Goal: Task Accomplishment & Management: Use online tool/utility

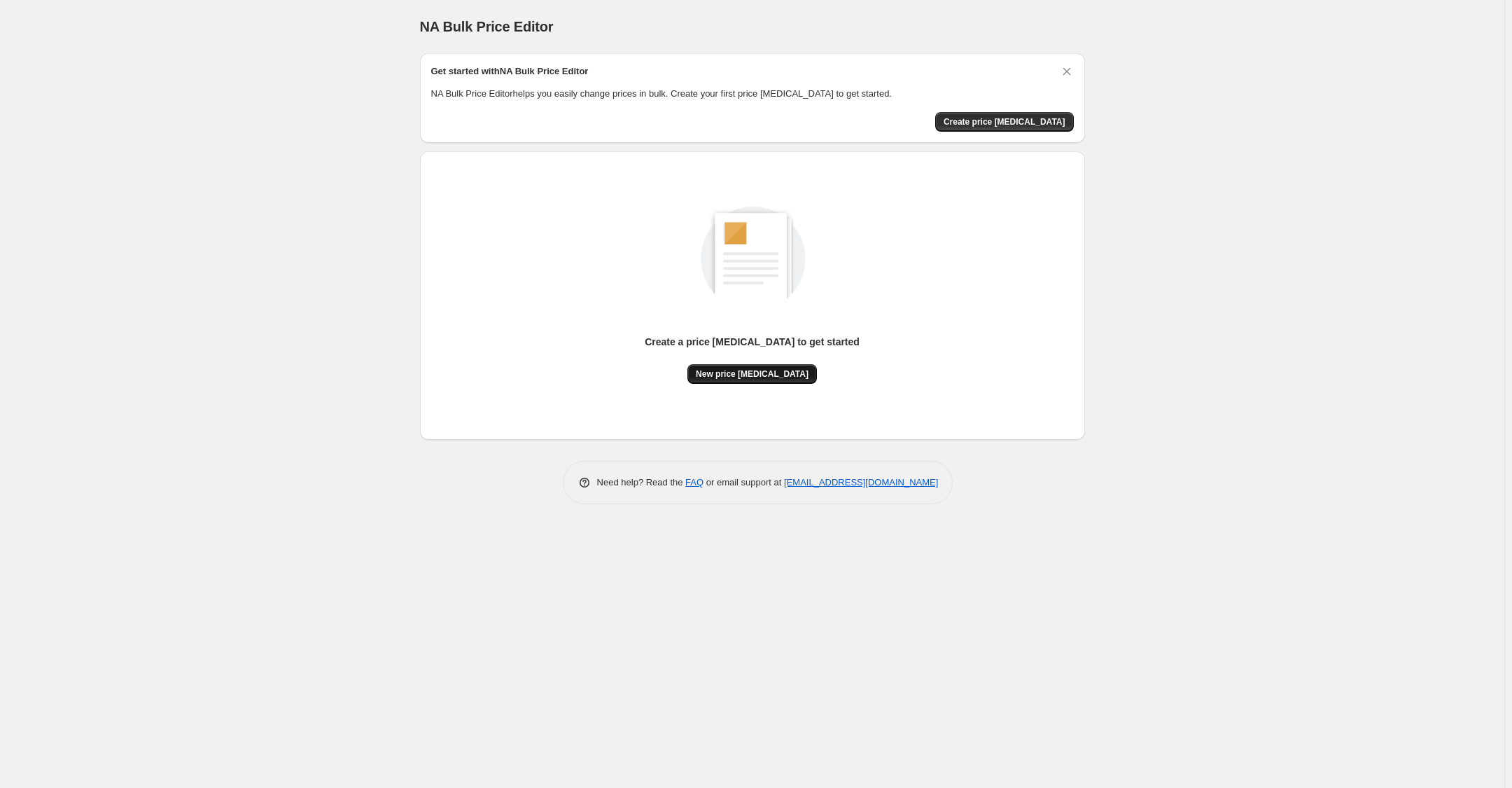
click at [732, 365] on button "New price [MEDICAL_DATA]" at bounding box center [752, 373] width 129 height 20
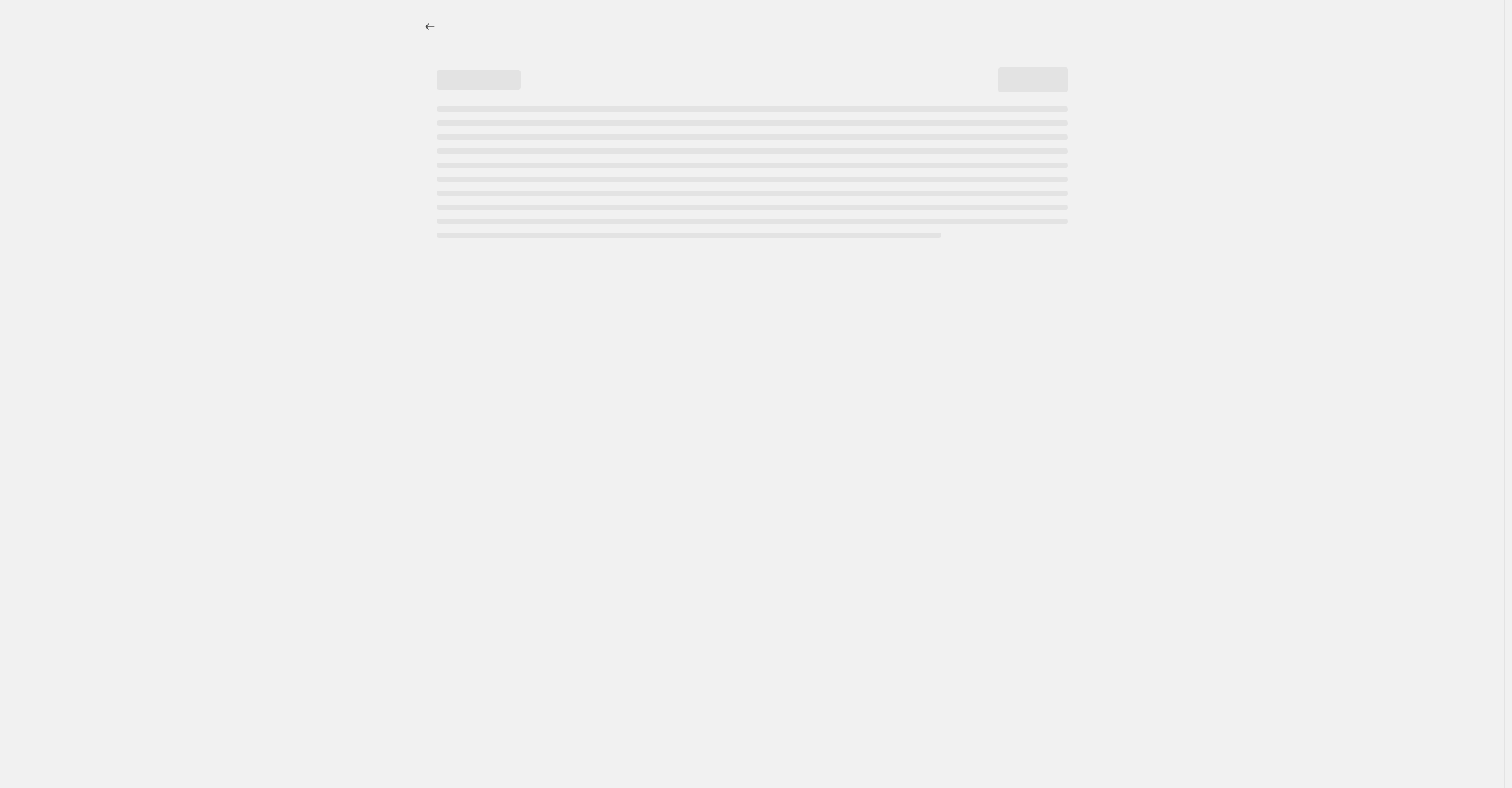
click at [483, 332] on div at bounding box center [752, 394] width 1505 height 788
select select "percentage"
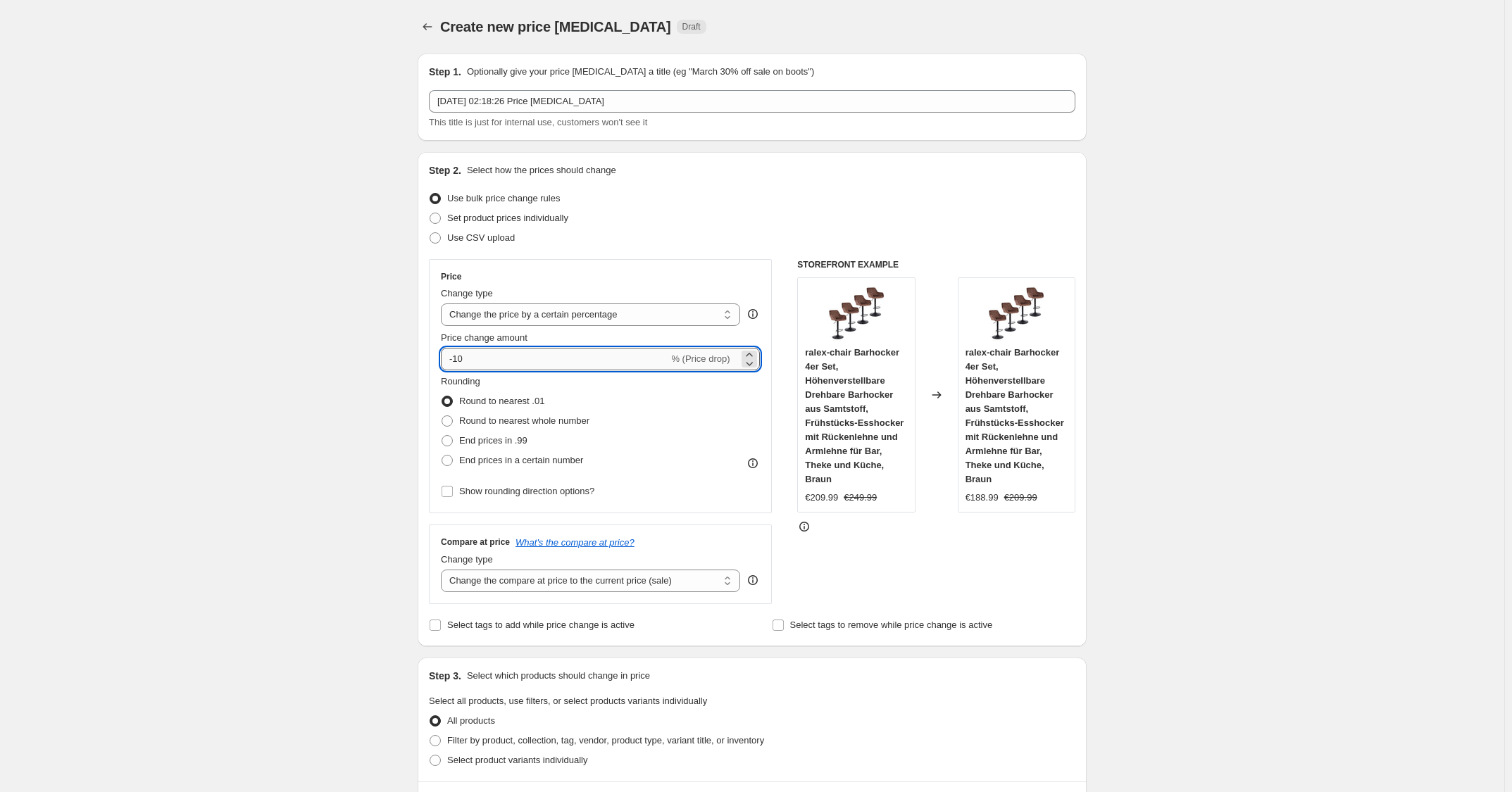
drag, startPoint x: 483, startPoint y: 361, endPoint x: 458, endPoint y: 356, distance: 25.5
click at [458, 356] on input "-10" at bounding box center [554, 359] width 228 height 22
type input "-30"
click at [719, 251] on div "Step 2. Select how the prices should change Use bulk price change rules Set pro…" at bounding box center [752, 399] width 646 height 471
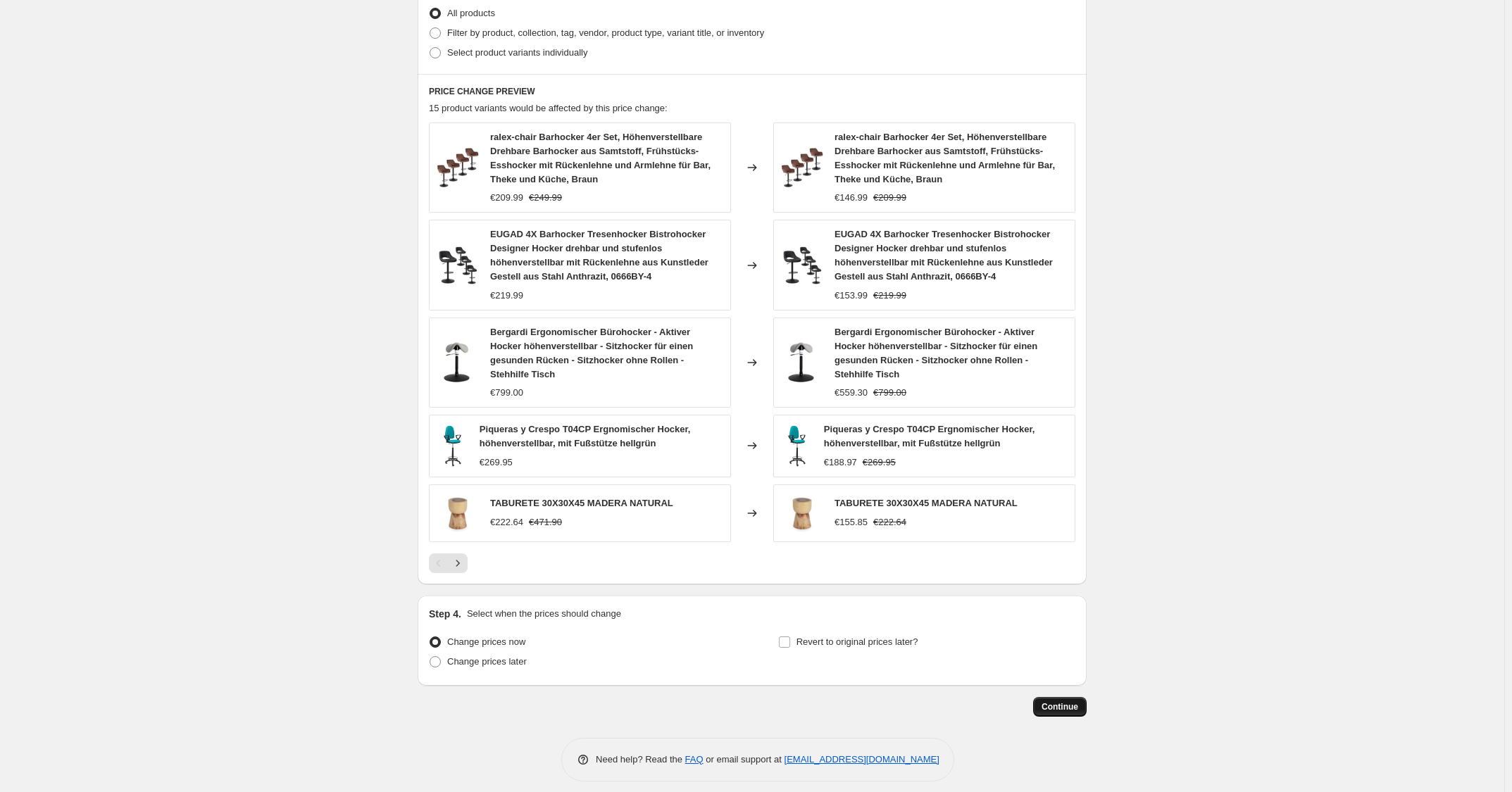
click at [1071, 617] on span "Continue" at bounding box center [1060, 707] width 37 height 11
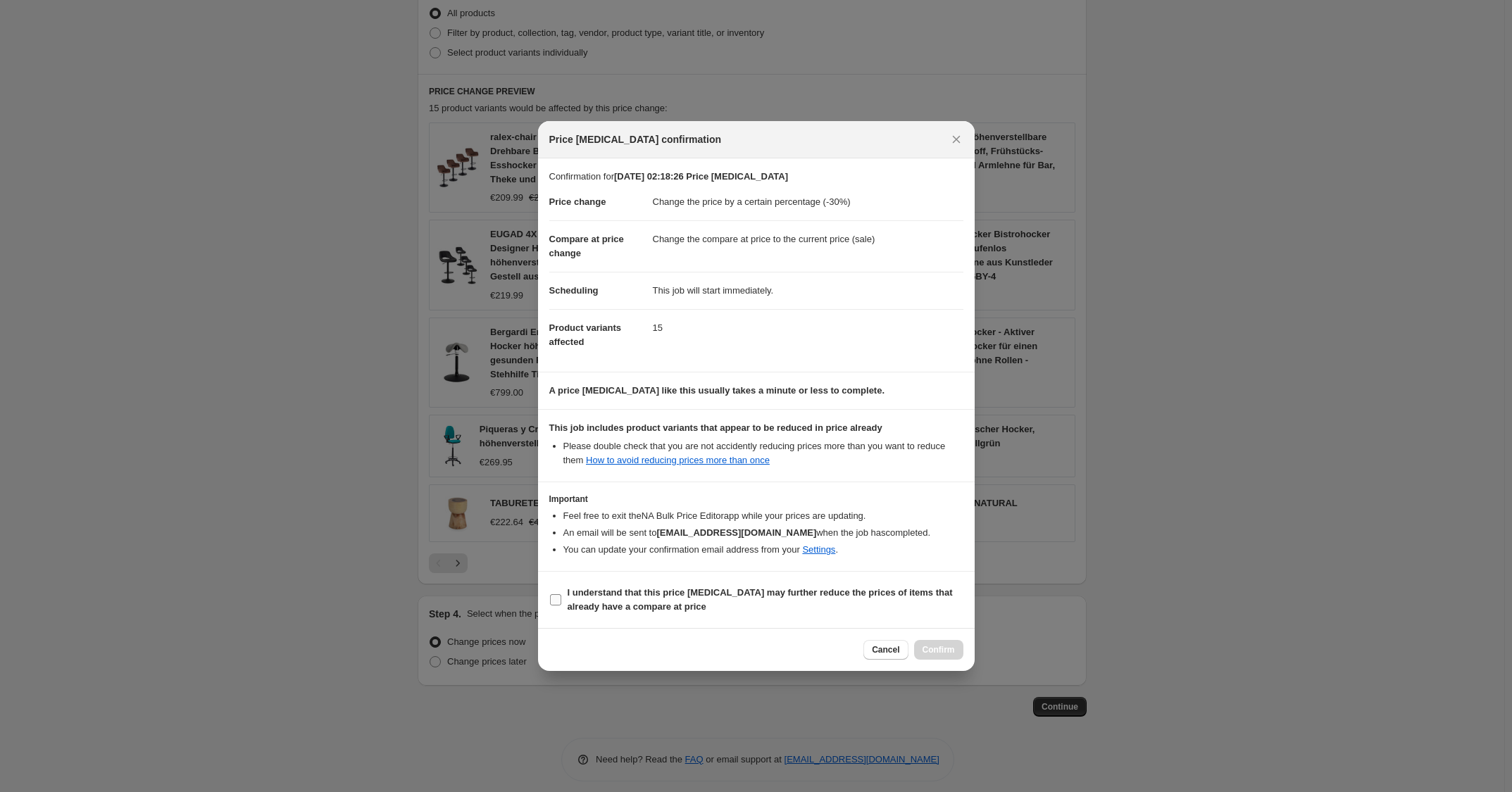
click at [764, 601] on span "I understand that this price [MEDICAL_DATA] may further reduce the prices of it…" at bounding box center [765, 599] width 396 height 28
click at [561, 601] on input "I understand that this price [MEDICAL_DATA] may further reduce the prices of it…" at bounding box center [556, 600] width 11 height 11
checkbox input "true"
click at [926, 617] on span "Confirm" at bounding box center [938, 650] width 33 height 11
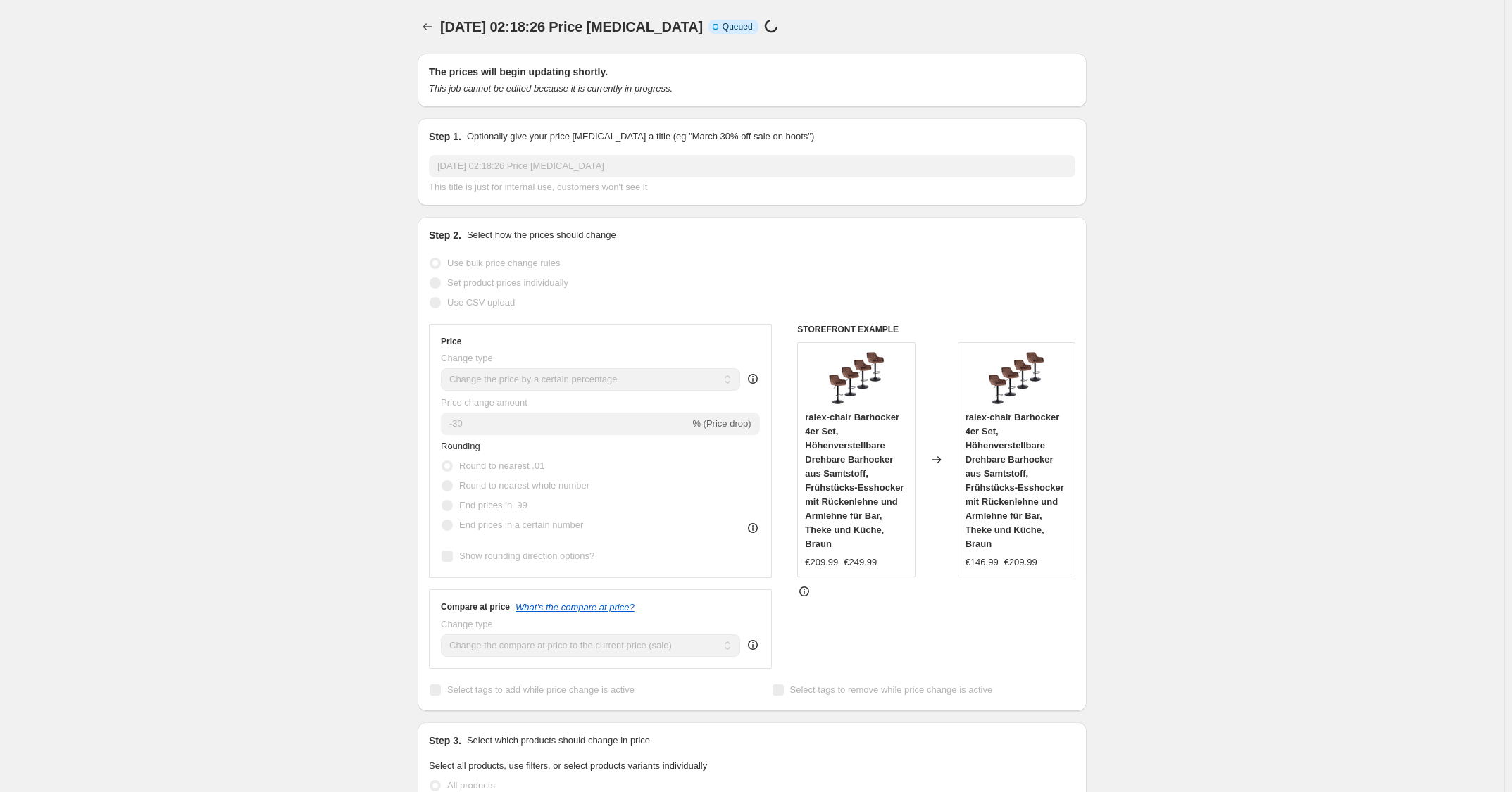
scroll to position [708, 0]
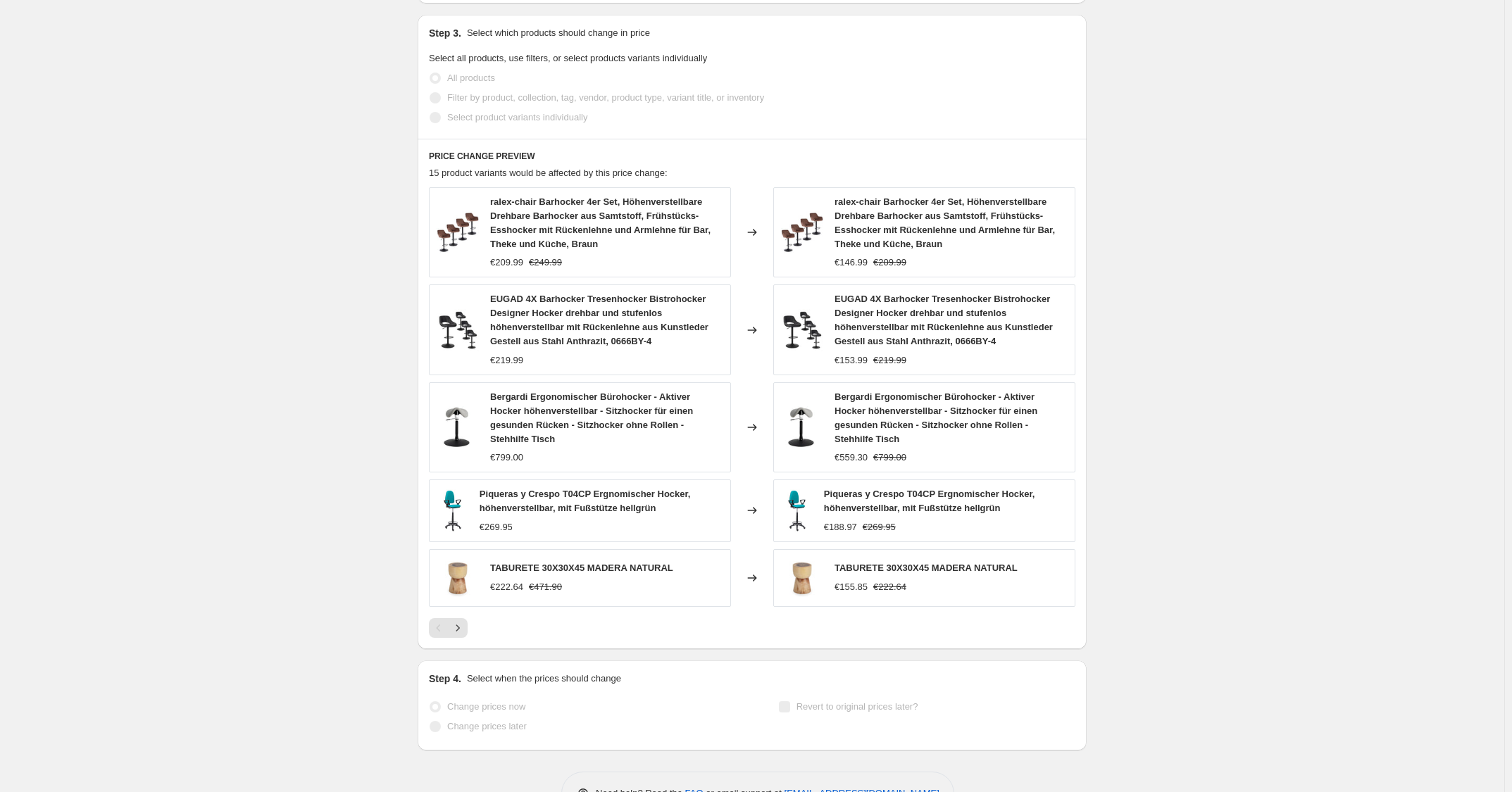
click at [951, 617] on div "PRICE CHANGE PREVIEW 15 product variants would be affected by this price change…" at bounding box center [752, 394] width 669 height 510
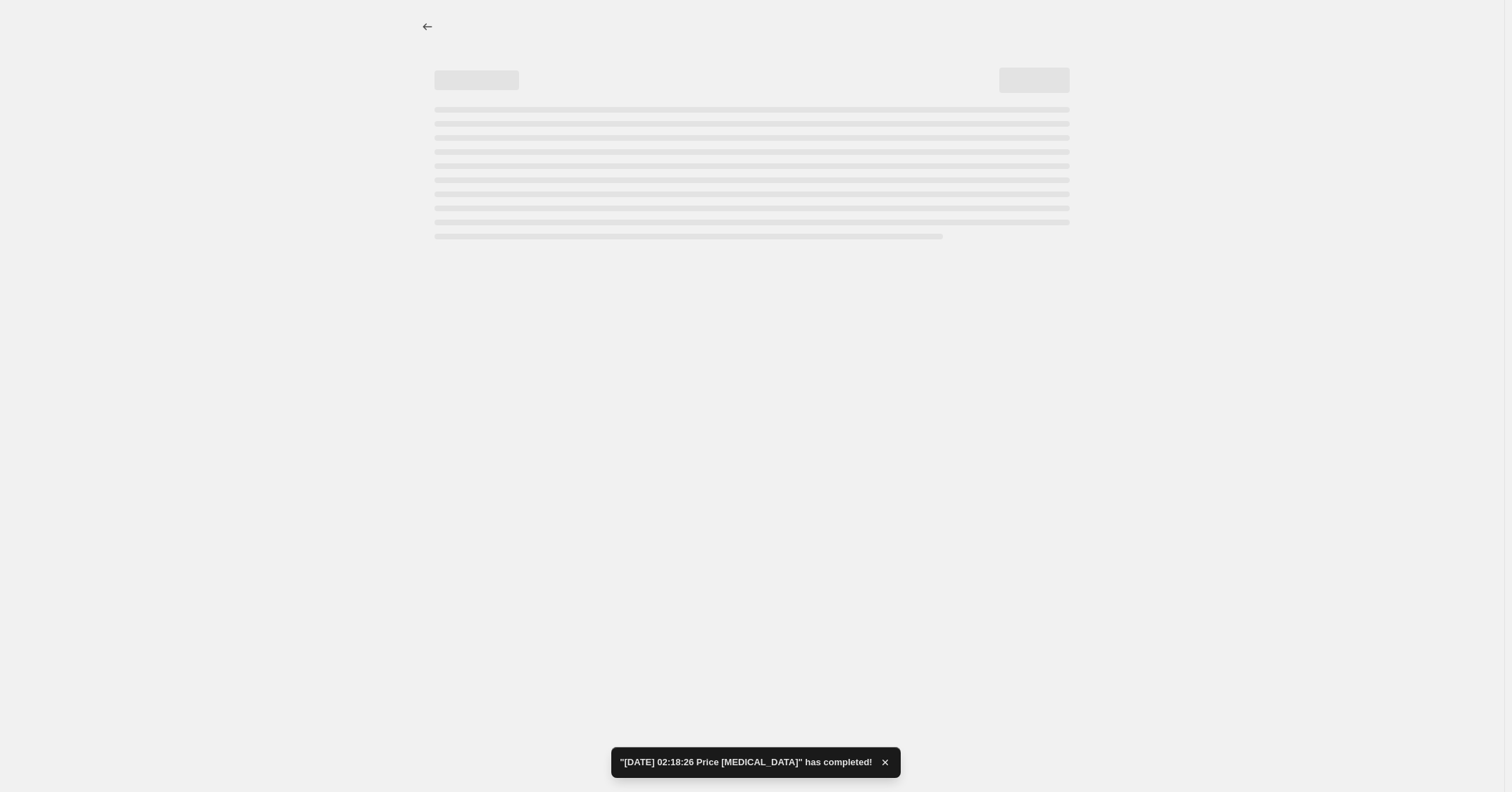
select select "percentage"
